Goal: Information Seeking & Learning: Learn about a topic

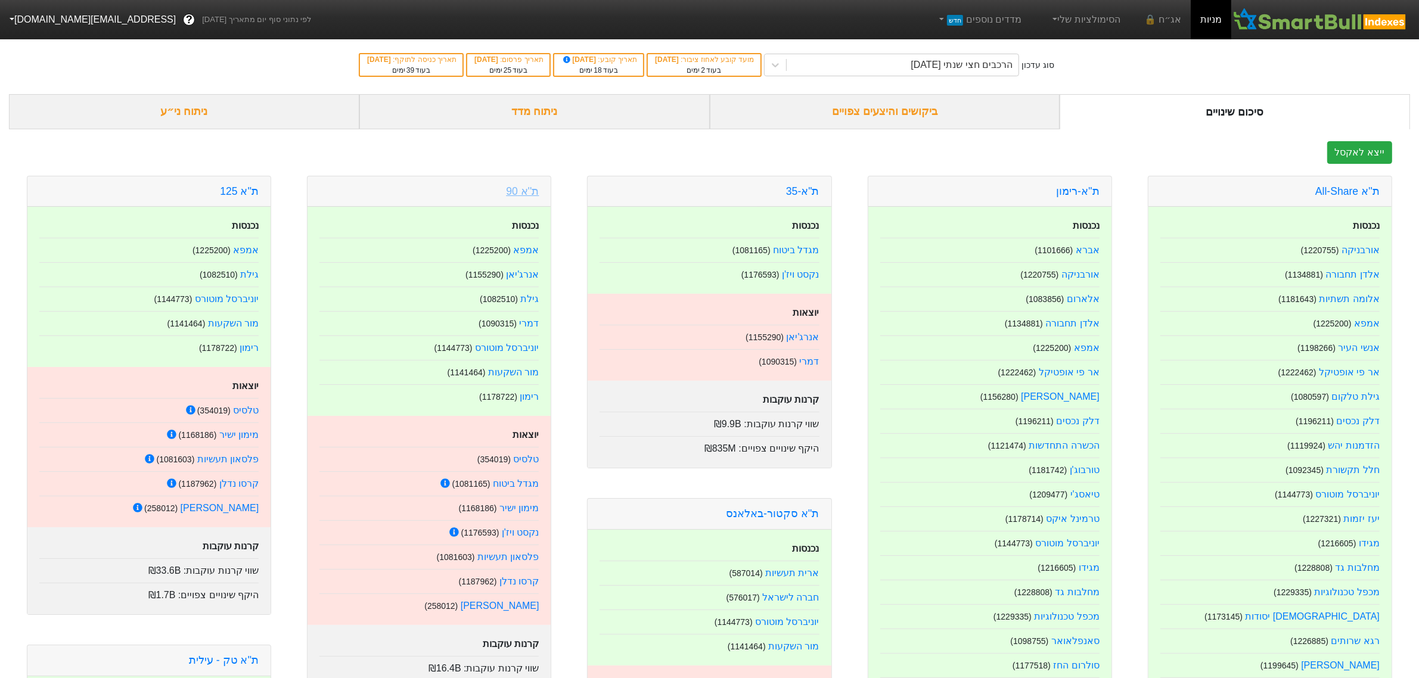
click at [529, 194] on link "ת''א 90" at bounding box center [522, 191] width 33 height 12
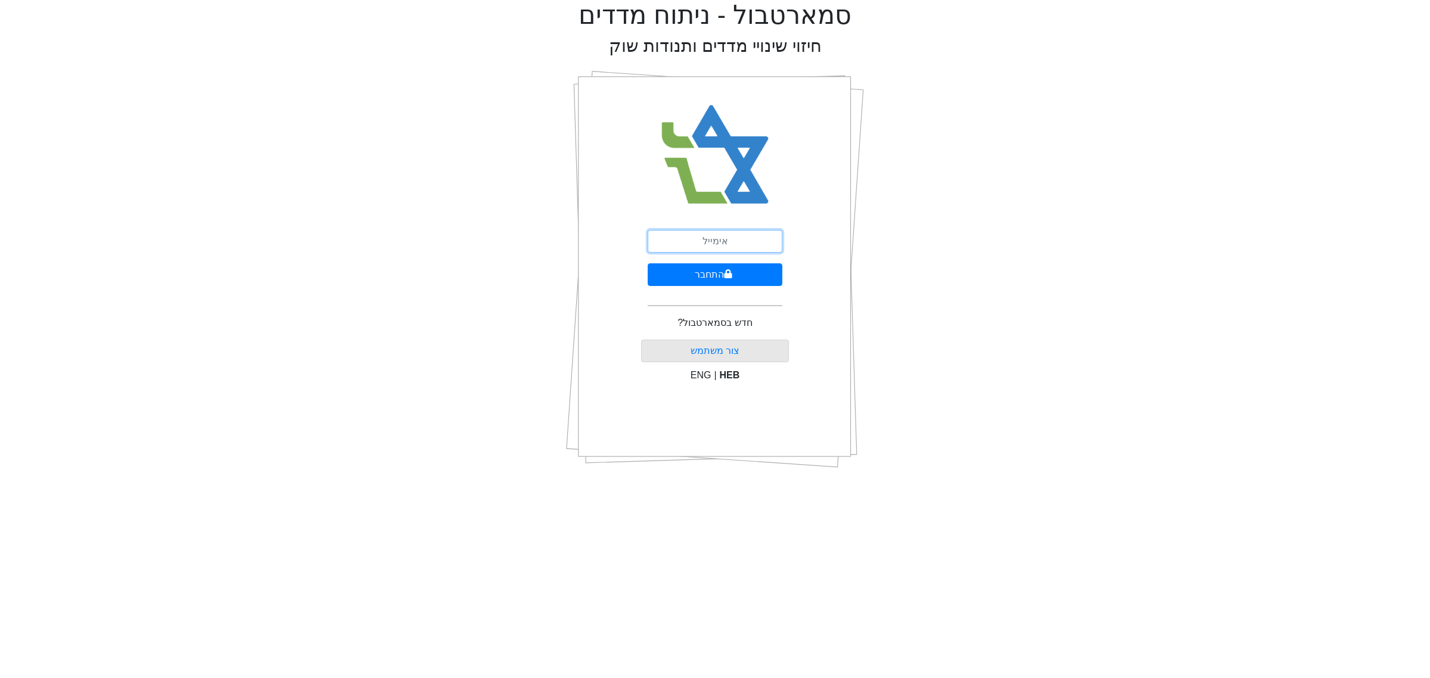
click at [698, 239] on input "email" at bounding box center [715, 241] width 135 height 23
type input "ם"
type input "[EMAIL_ADDRESS][DOMAIN_NAME]"
click at [723, 284] on button "התחבר" at bounding box center [715, 274] width 135 height 23
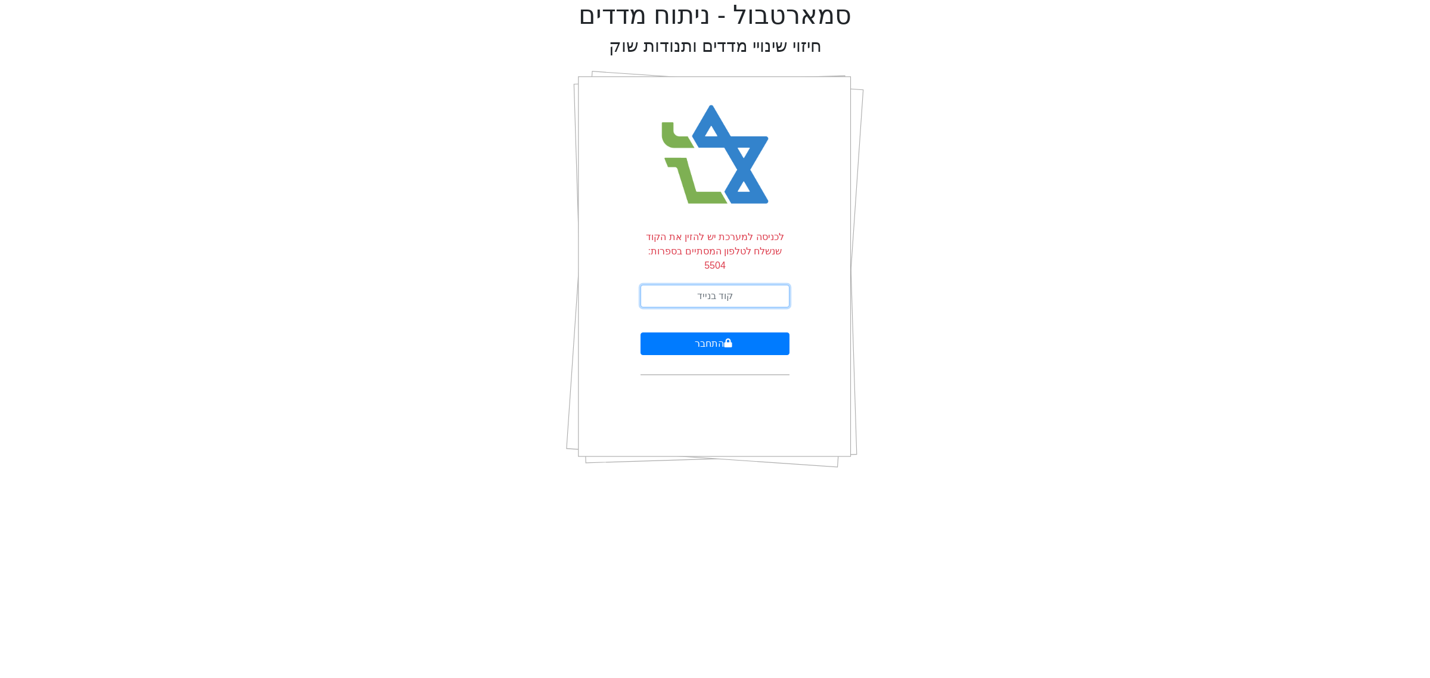
click at [721, 285] on input "text" at bounding box center [715, 296] width 149 height 23
type input "812158"
click at [641, 333] on button "התחבר" at bounding box center [715, 344] width 149 height 23
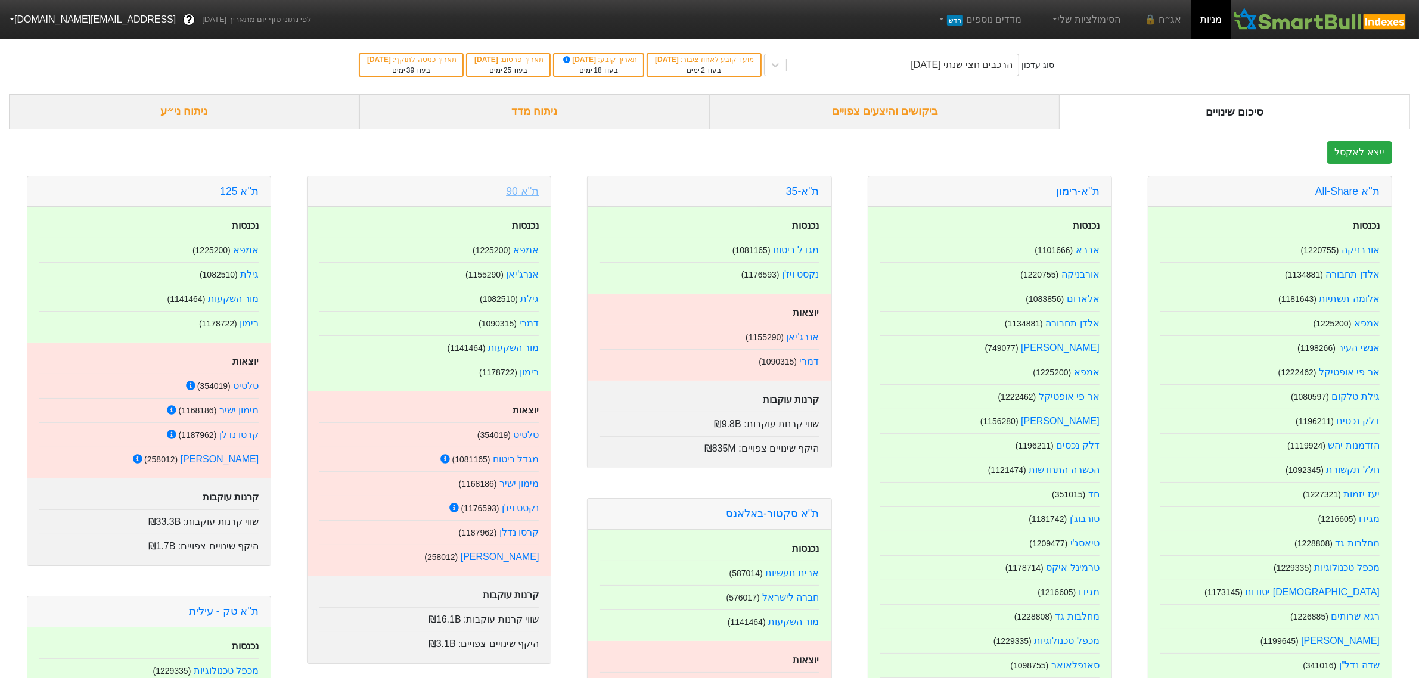
click at [516, 197] on link "ת''א 90" at bounding box center [522, 191] width 33 height 12
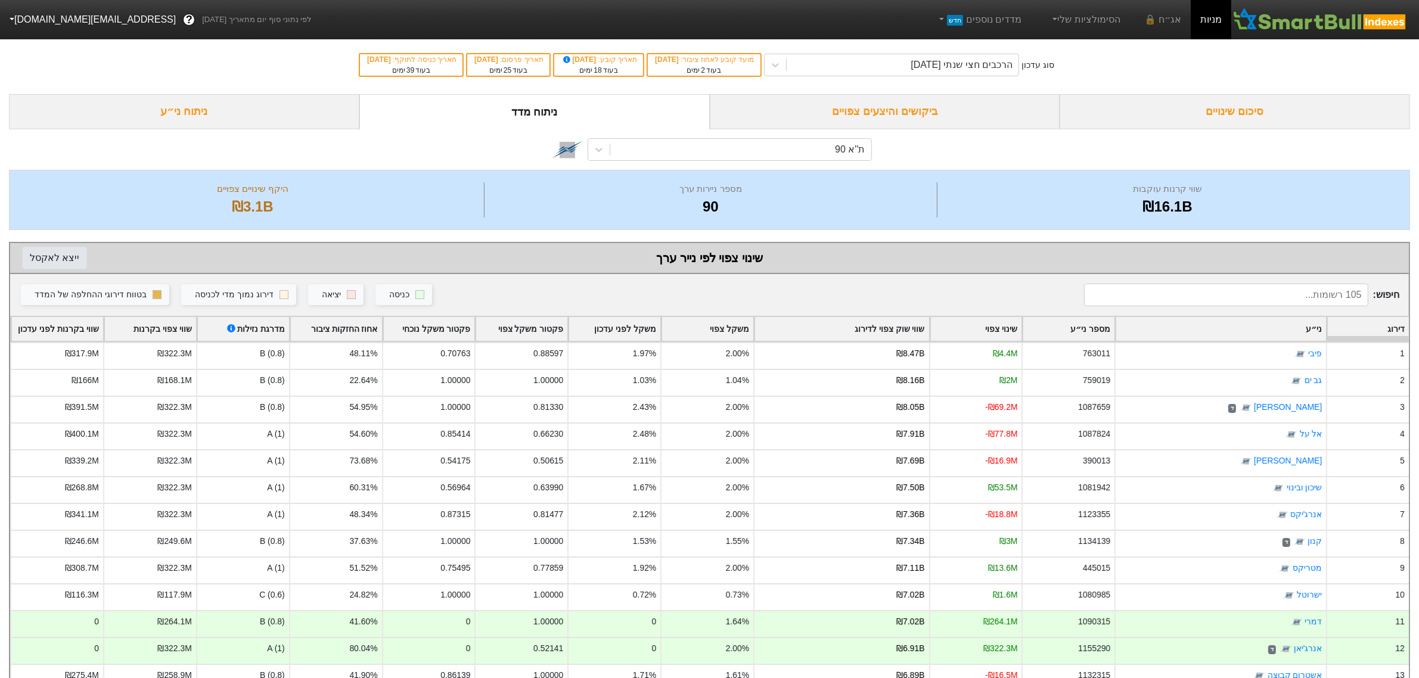
click at [76, 261] on button "ייצא ל אקסל" at bounding box center [54, 258] width 65 height 23
click at [1164, 108] on div "סיכום שינויים" at bounding box center [1235, 111] width 350 height 35
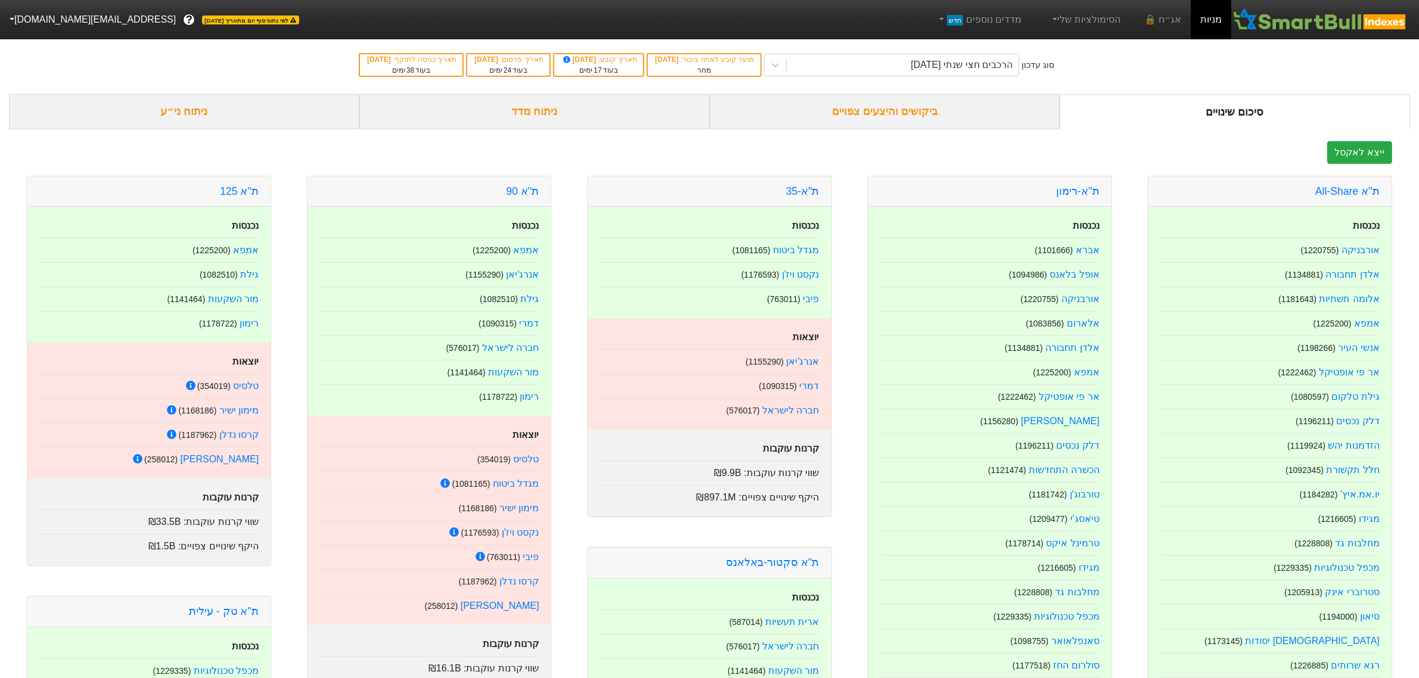
click at [212, 97] on div "ניתוח ני״ע" at bounding box center [184, 111] width 350 height 35
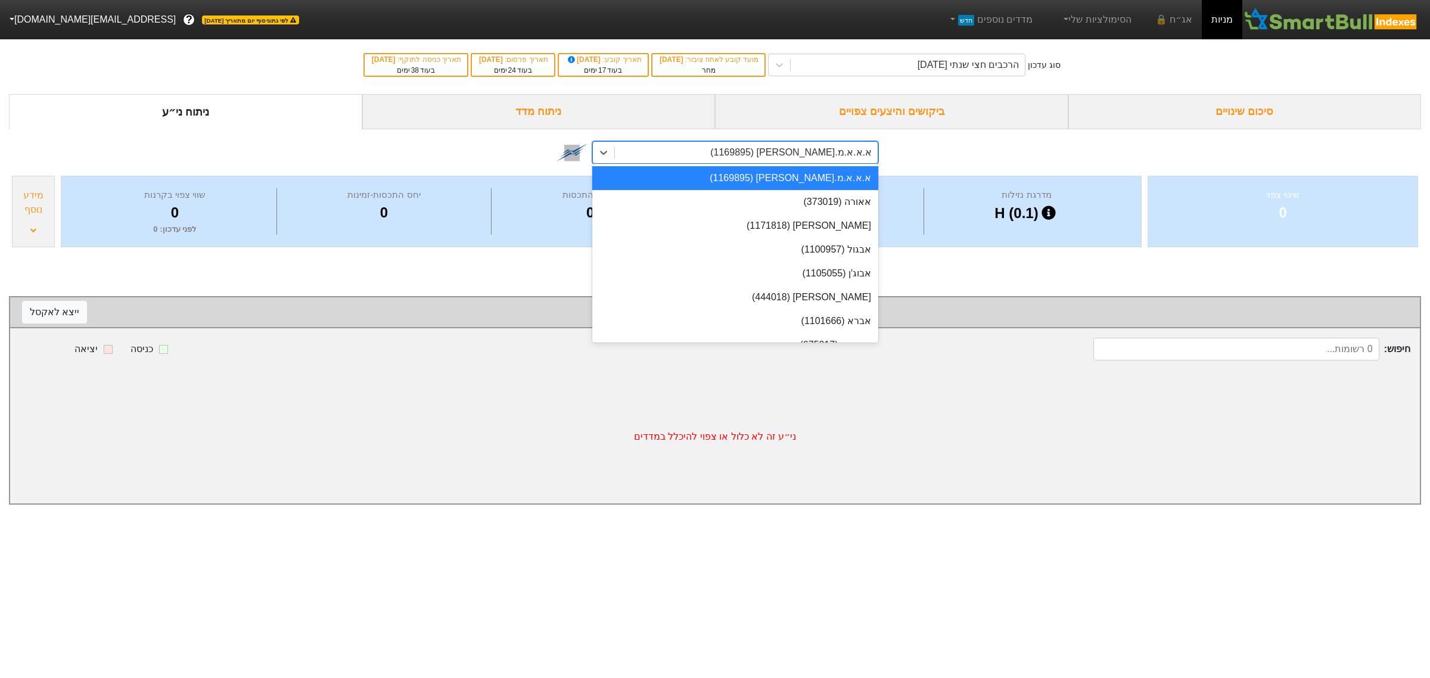
click at [754, 156] on div "א.א.א.מ.[PERSON_NAME] (1169895)" at bounding box center [746, 152] width 263 height 21
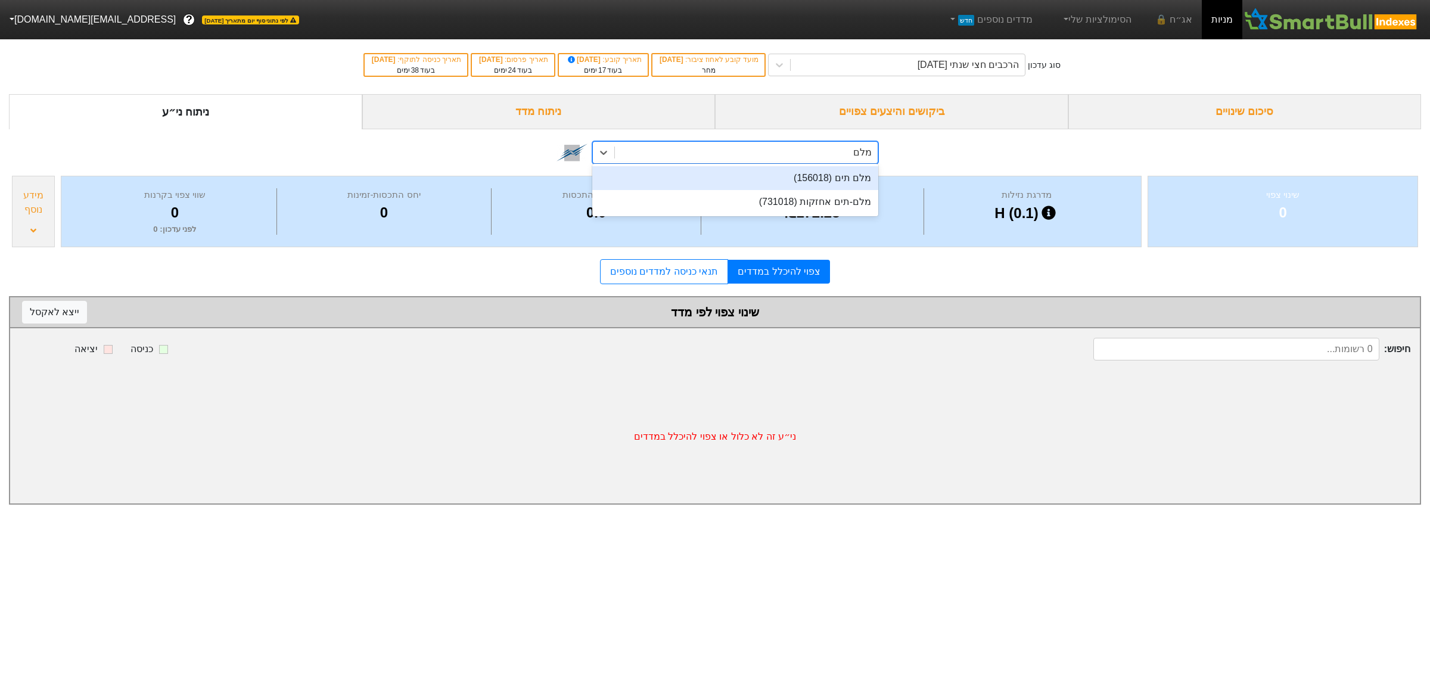
type input "מלם תי"
click at [751, 189] on div "מלם תים (156018)" at bounding box center [735, 178] width 286 height 24
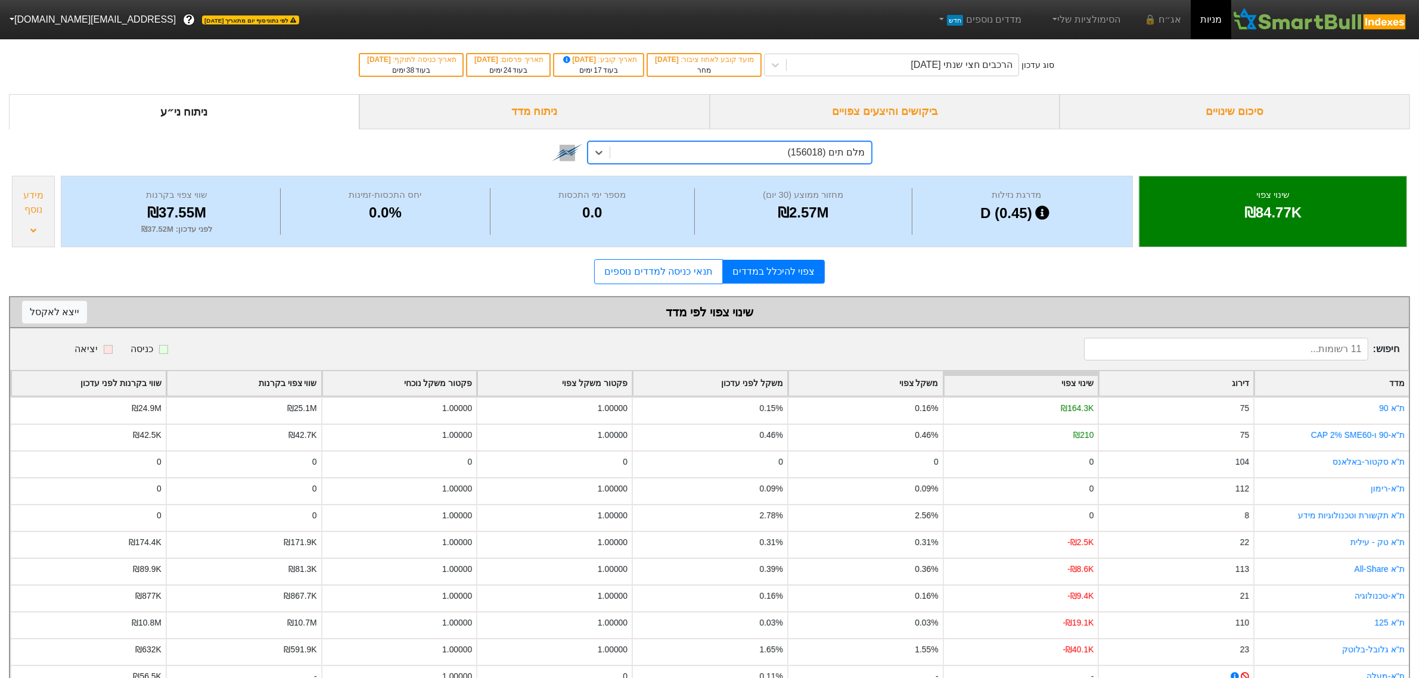
click at [24, 227] on div "מידע נוסף" at bounding box center [33, 212] width 43 height 72
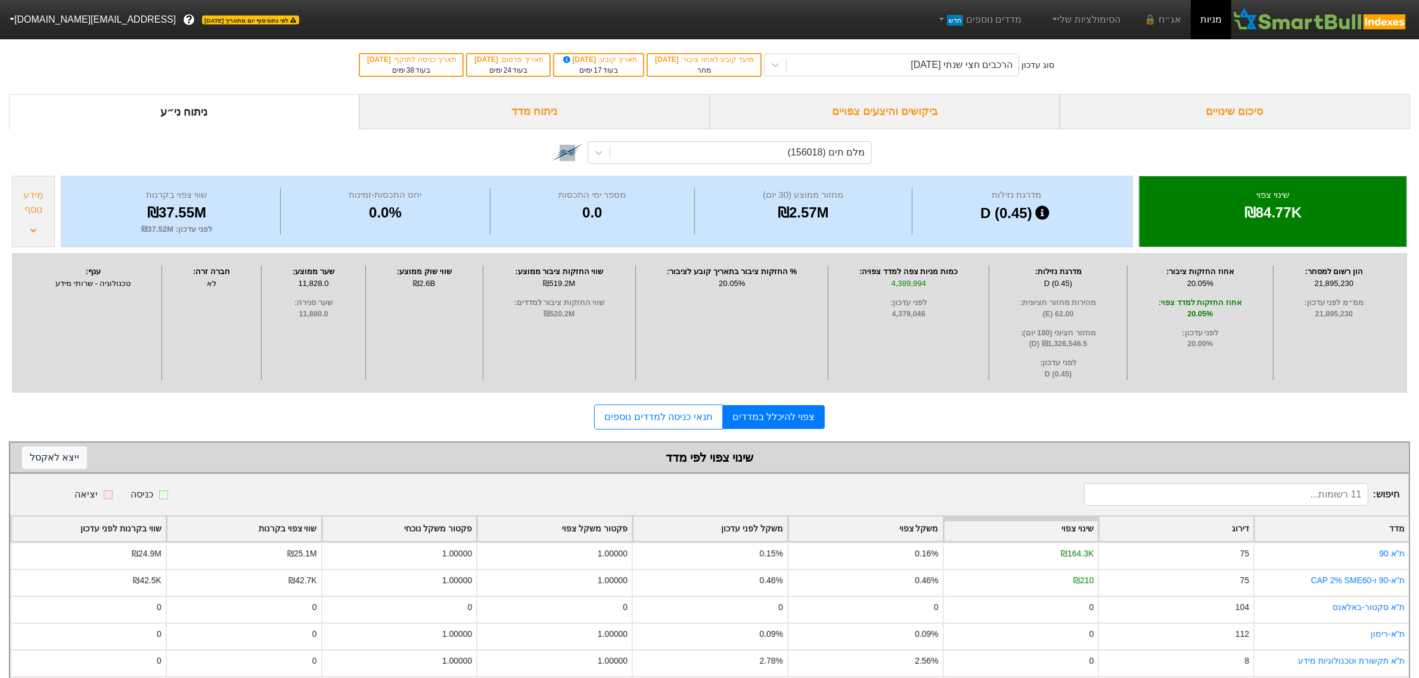
click at [24, 227] on div "מידע נוסף" at bounding box center [33, 212] width 43 height 72
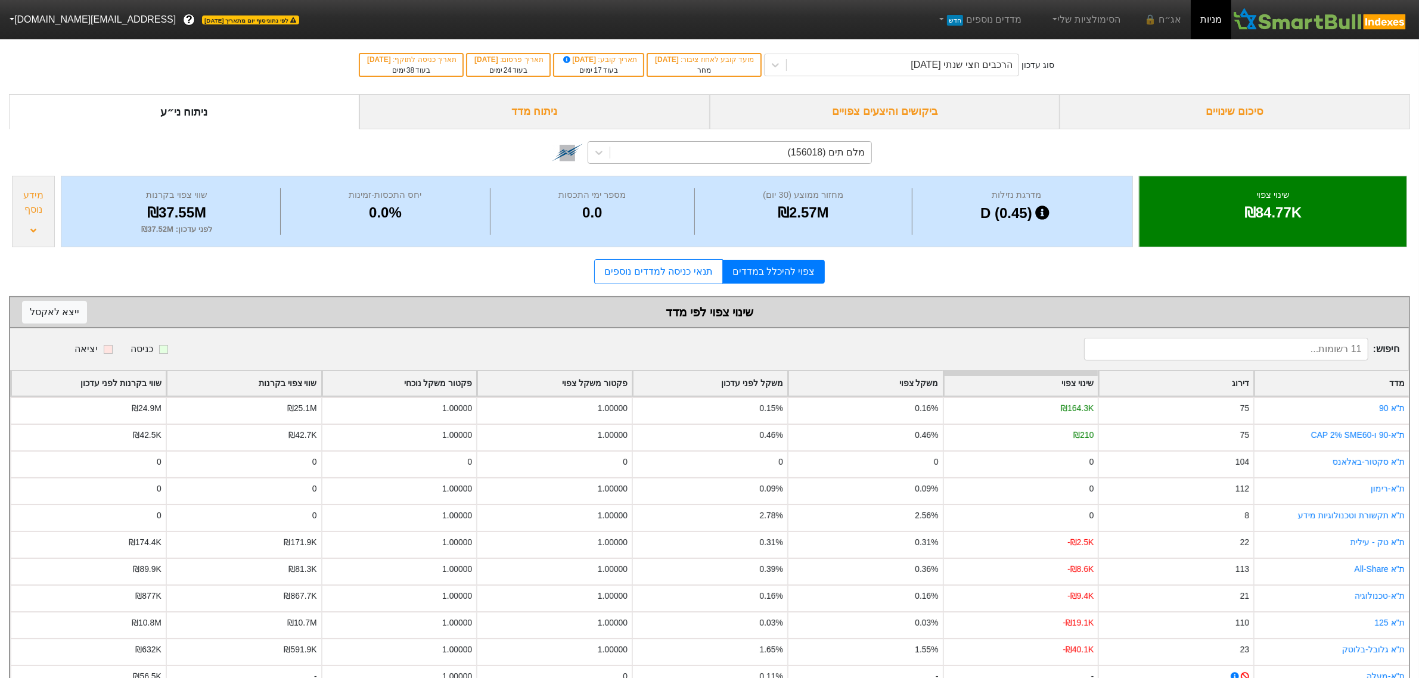
click at [725, 153] on div "מלם תים (156018)" at bounding box center [740, 152] width 260 height 21
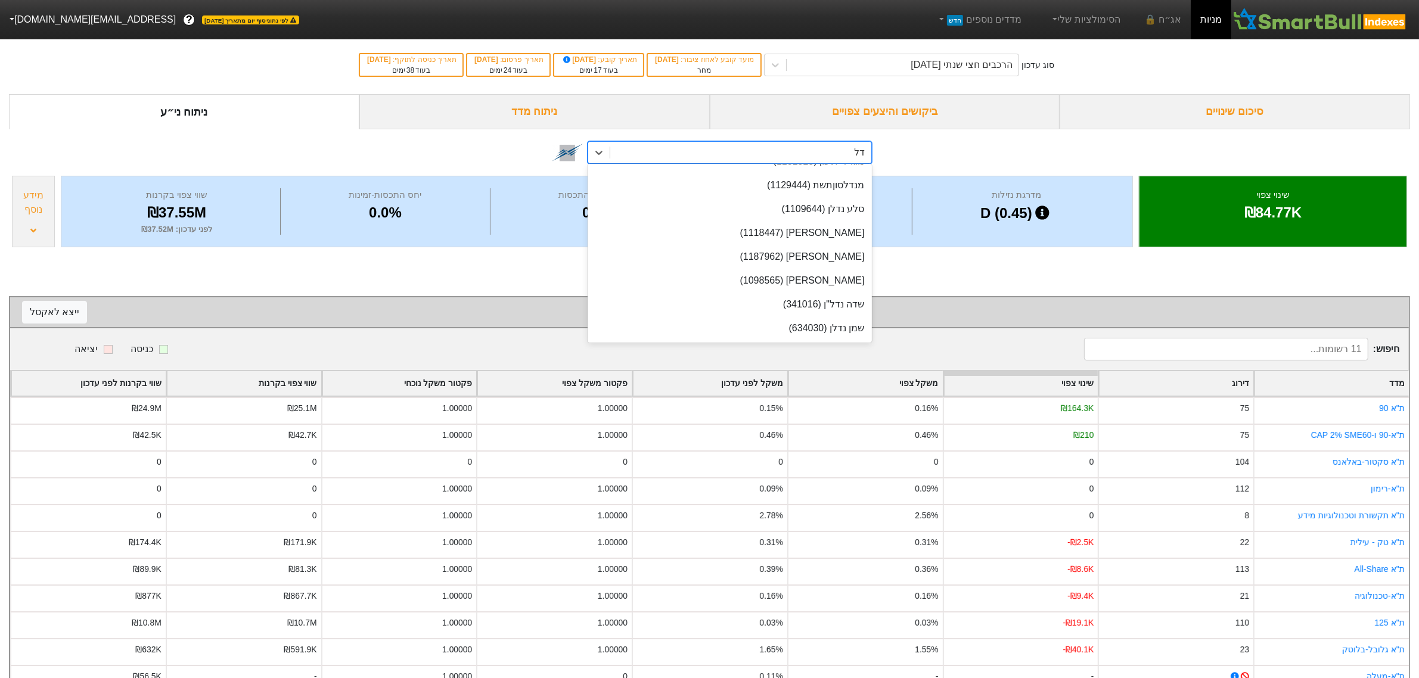
scroll to position [213, 0]
type input "דלת"
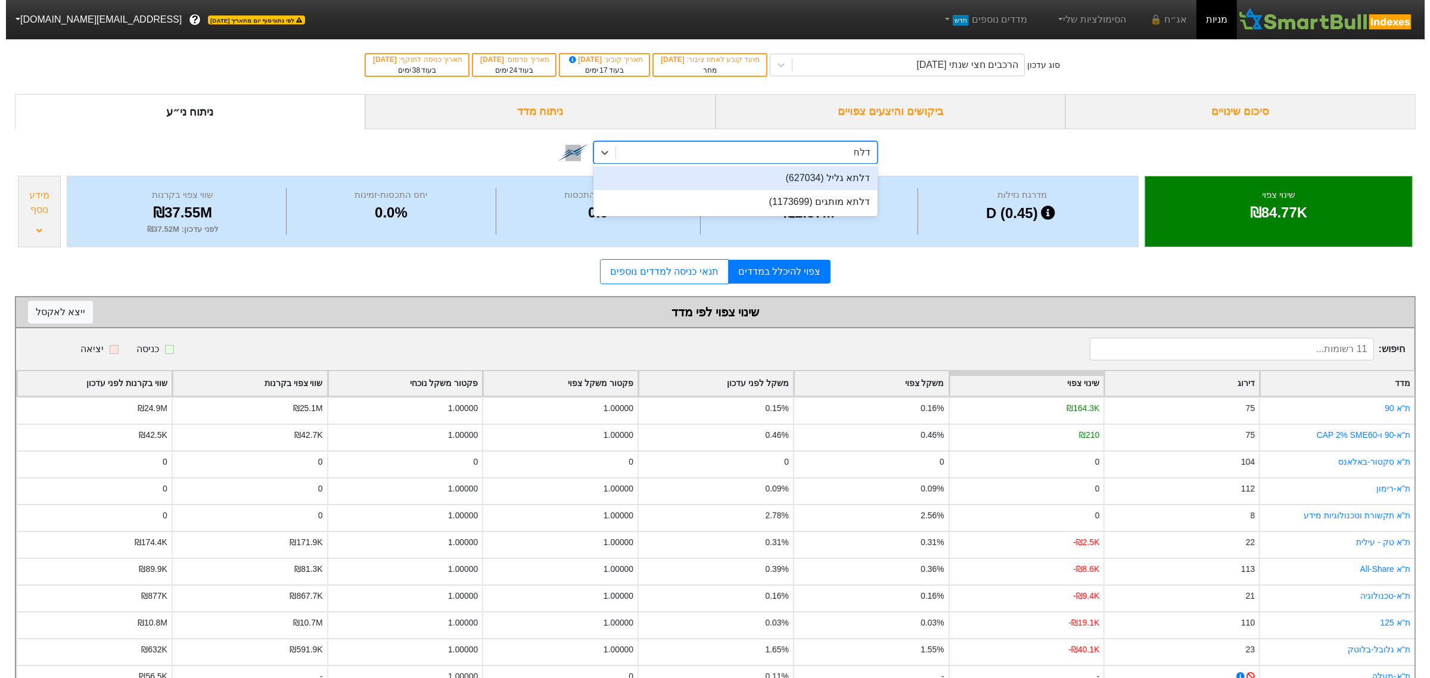
scroll to position [0, 0]
click at [738, 170] on div "דלתא גליל (627034)" at bounding box center [730, 178] width 284 height 24
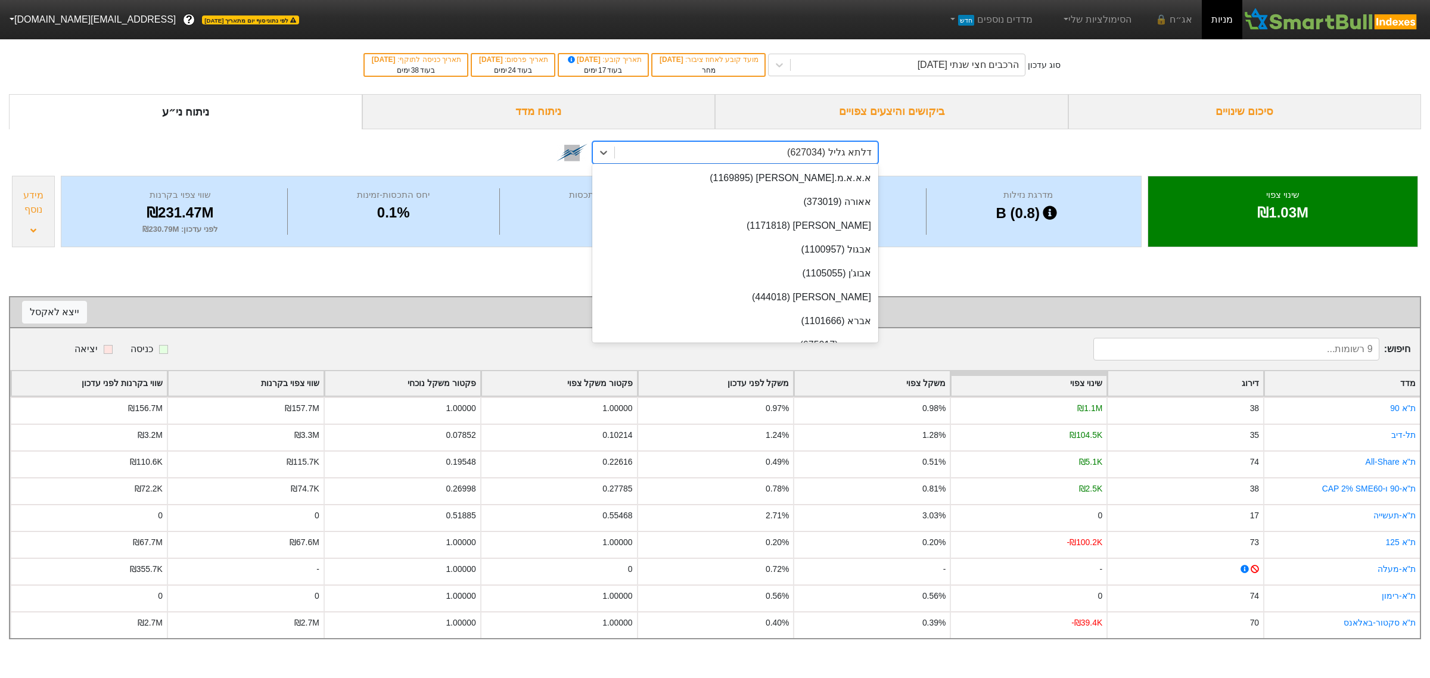
click at [759, 153] on div "דלתא גליל (627034)" at bounding box center [746, 152] width 263 height 21
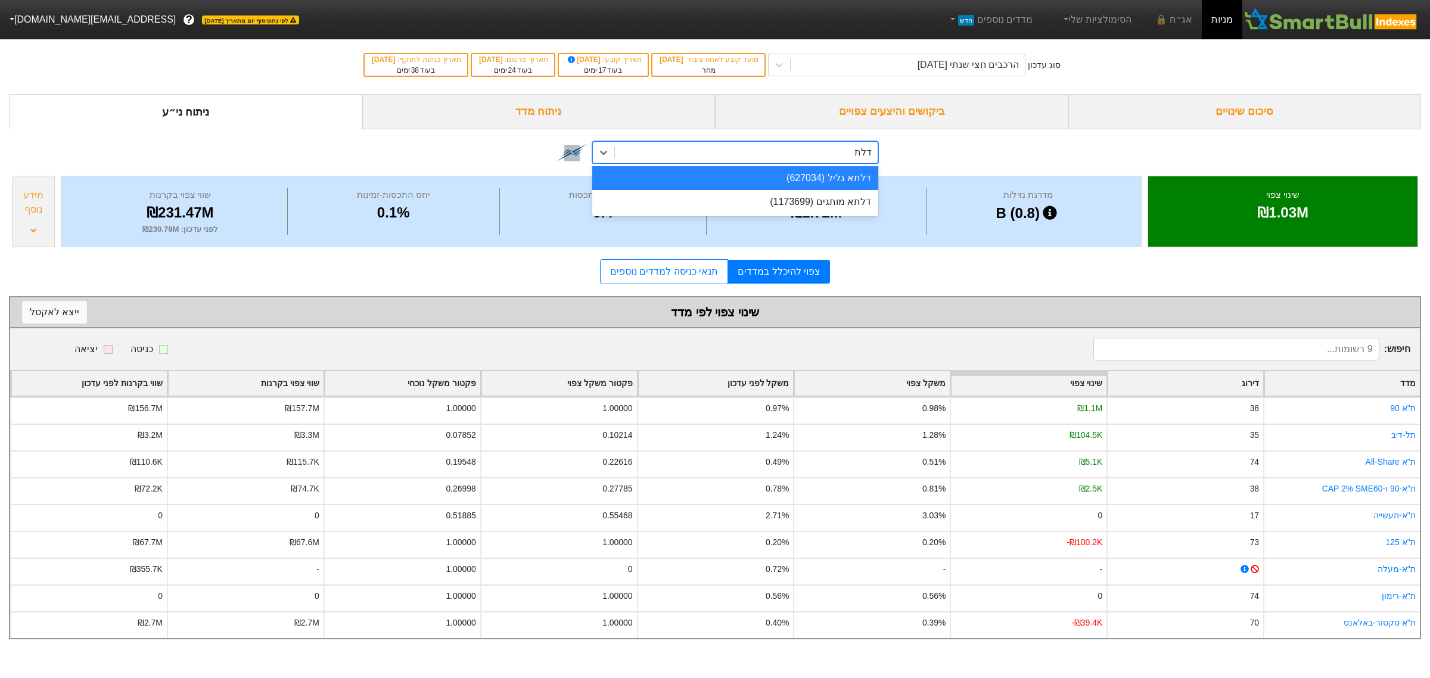
type input "דלתא"
click at [862, 210] on div "דלתא מותגים (1173699)" at bounding box center [735, 202] width 286 height 24
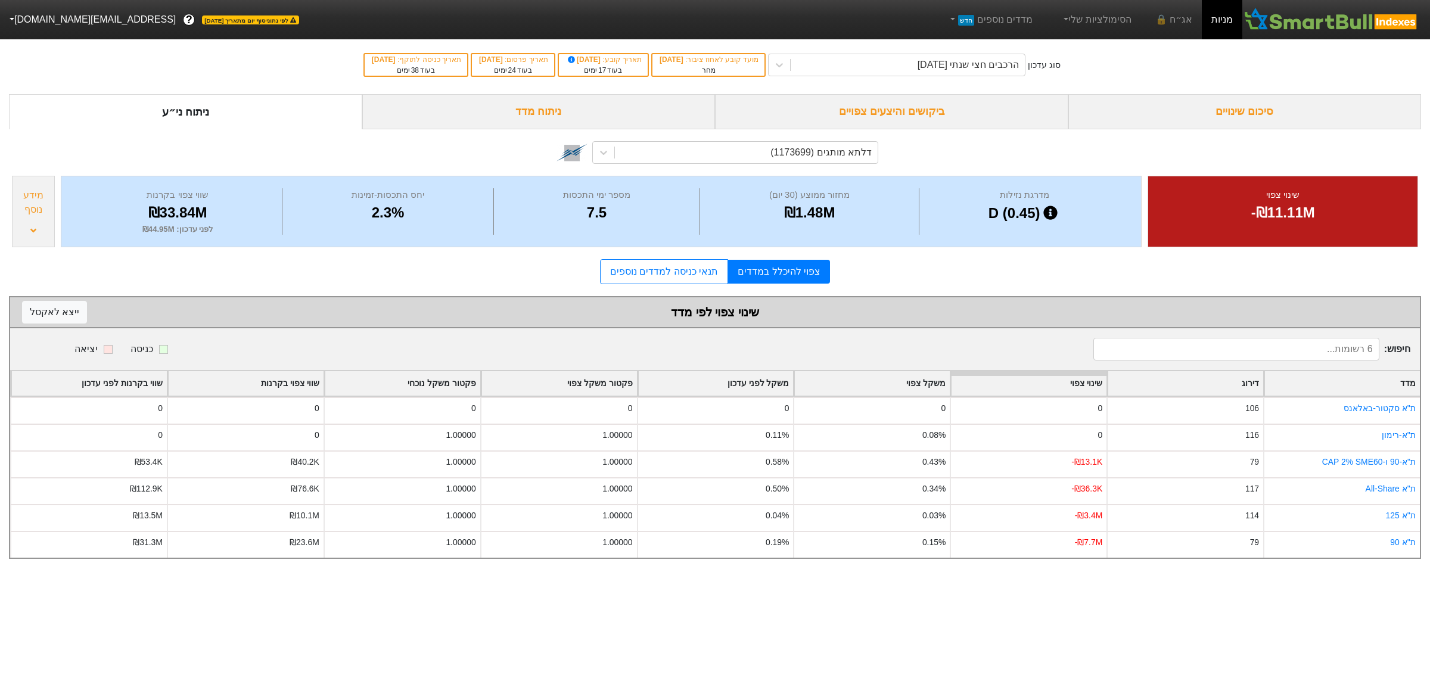
click at [30, 234] on icon at bounding box center [33, 231] width 6 height 10
